Goal: Information Seeking & Learning: Understand process/instructions

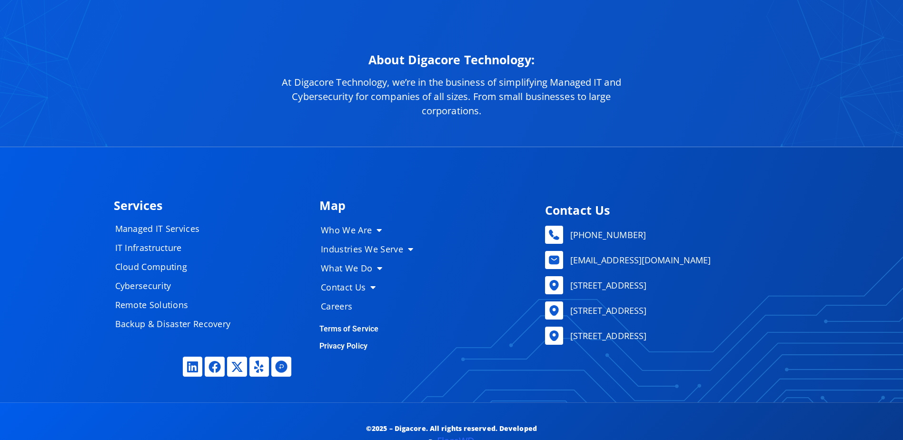
scroll to position [4440, 0]
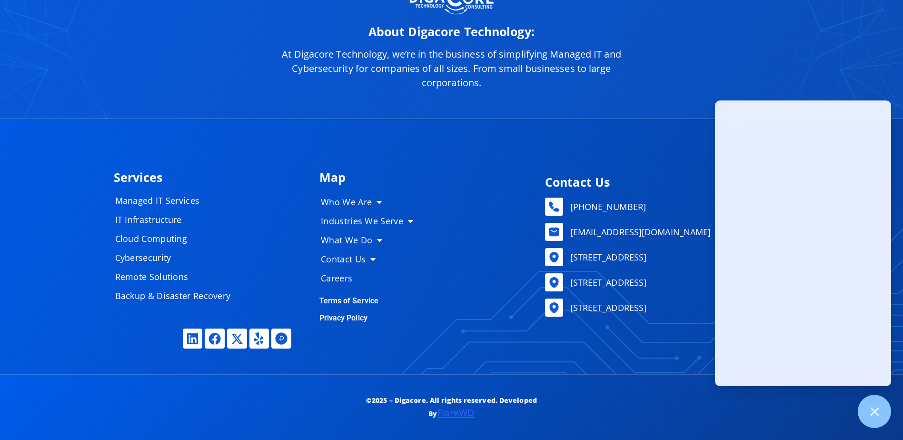
click at [343, 300] on link "Terms of Service" at bounding box center [348, 300] width 59 height 9
